Goal: Communication & Community: Connect with others

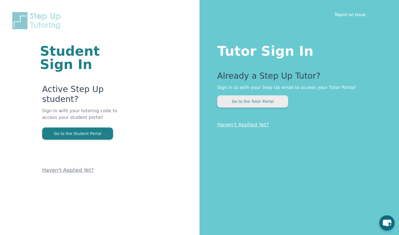
click at [249, 106] on button "Go to the Tutor Portal" at bounding box center [252, 101] width 71 height 12
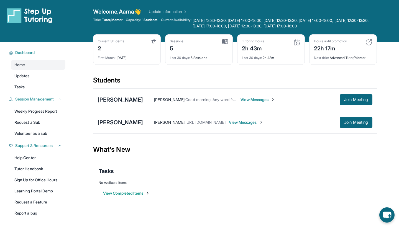
click at [253, 98] on span "View Messages" at bounding box center [257, 100] width 35 height 6
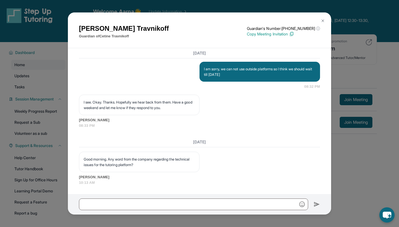
scroll to position [1742, 0]
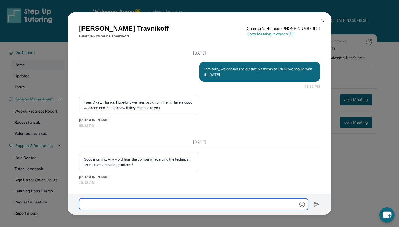
click at [135, 200] on input "text" at bounding box center [193, 205] width 229 height 12
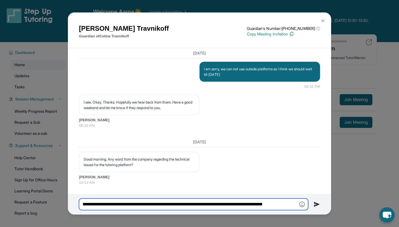
click at [198, 207] on input "**********" at bounding box center [193, 205] width 229 height 12
paste input "**********"
type input "**********"
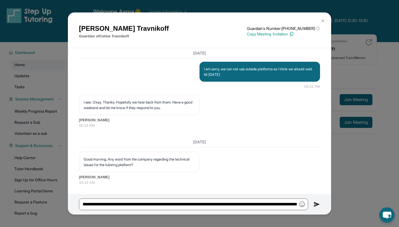
click at [316, 204] on img at bounding box center [317, 204] width 6 height 7
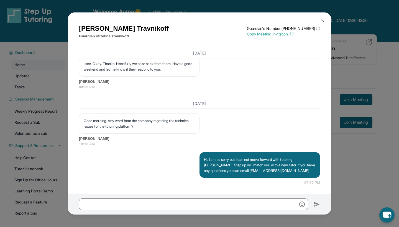
scroll to position [1781, 0]
click at [321, 21] on img at bounding box center [323, 21] width 4 height 4
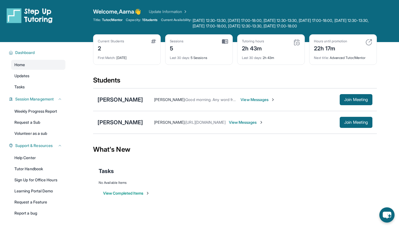
click at [257, 99] on span "View Messages" at bounding box center [257, 100] width 35 height 6
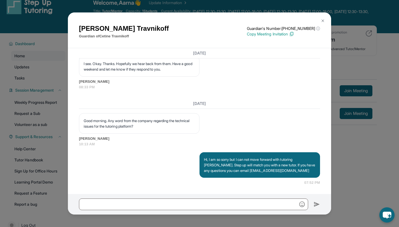
scroll to position [14, 0]
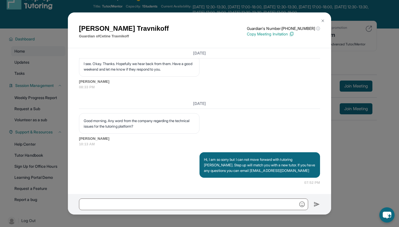
click at [318, 21] on button at bounding box center [322, 20] width 11 height 11
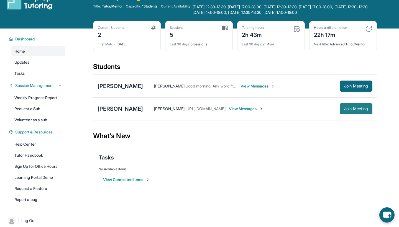
click at [349, 109] on span "Join Meeting" at bounding box center [356, 108] width 24 height 3
click at [296, 29] on img at bounding box center [296, 28] width 7 height 7
click at [354, 112] on button "Join Meeting" at bounding box center [356, 108] width 33 height 11
click at [250, 107] on span "View Messages" at bounding box center [246, 109] width 35 height 6
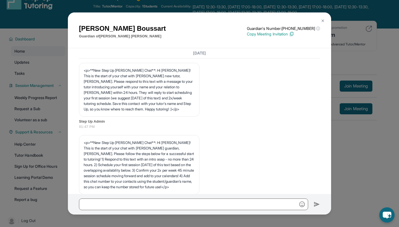
scroll to position [1573, 0]
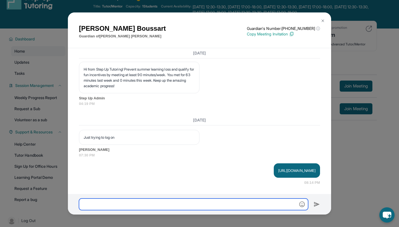
click at [127, 207] on input "text" at bounding box center [193, 205] width 229 height 12
type input "**********"
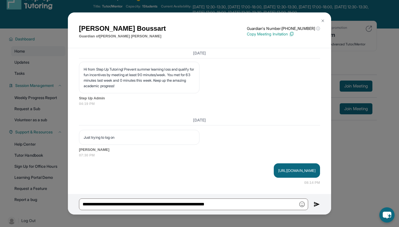
click at [316, 204] on img at bounding box center [317, 204] width 6 height 7
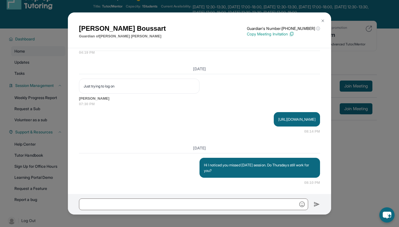
scroll to position [1624, 0]
click at [322, 21] on img at bounding box center [323, 21] width 4 height 4
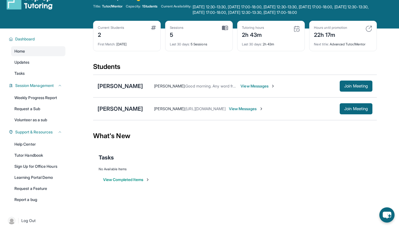
click at [255, 108] on span "View Messages" at bounding box center [246, 109] width 35 height 6
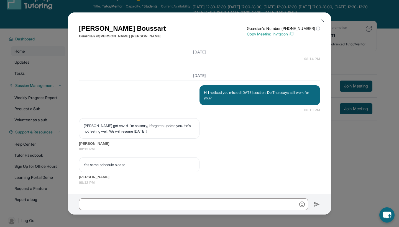
scroll to position [1696, 0]
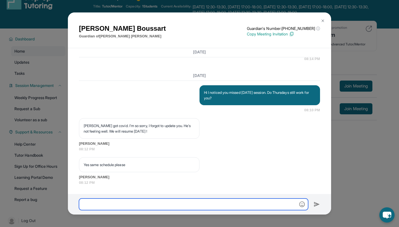
click at [127, 199] on input "text" at bounding box center [193, 205] width 229 height 12
type input "**********"
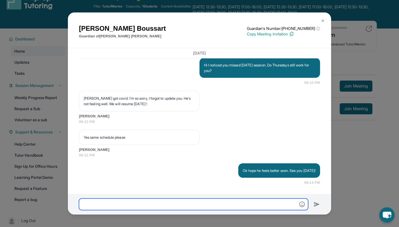
scroll to position [1723, 0]
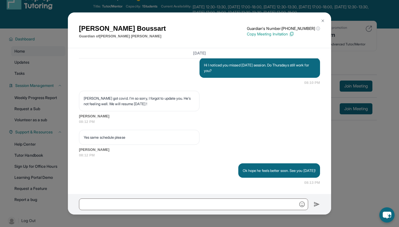
click at [323, 23] on img at bounding box center [323, 21] width 4 height 4
